Goal: Task Accomplishment & Management: Manage account settings

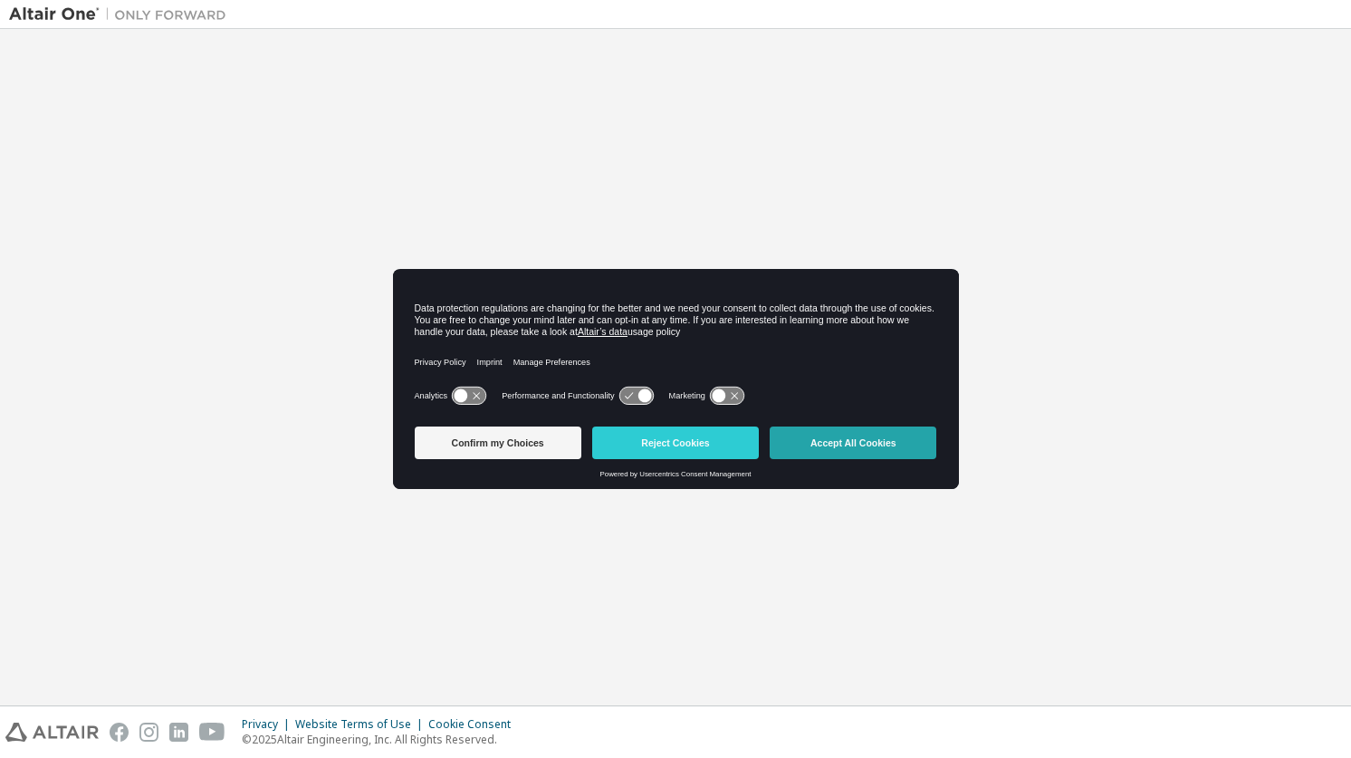
click at [792, 445] on button "Accept All Cookies" at bounding box center [853, 443] width 167 height 33
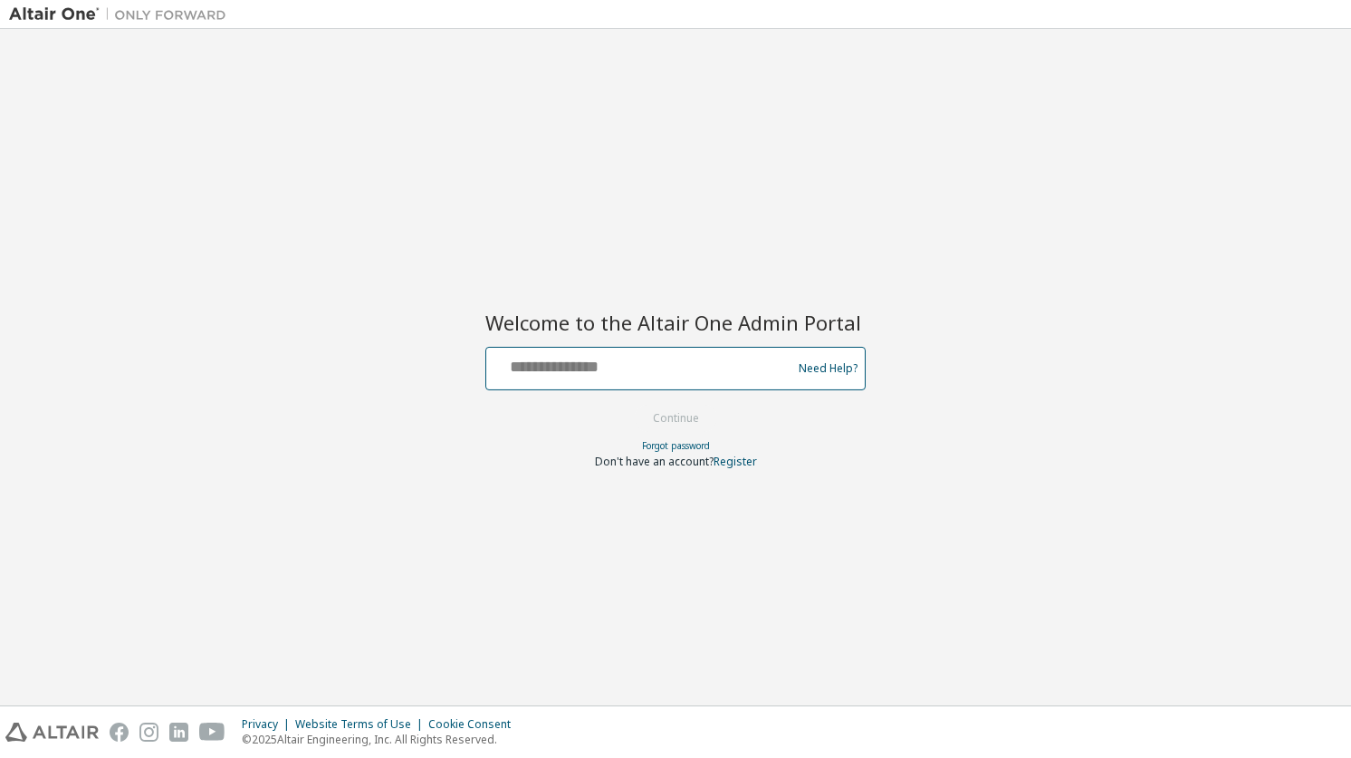
click at [726, 372] on input "text" at bounding box center [642, 364] width 296 height 26
